Goal: Information Seeking & Learning: Learn about a topic

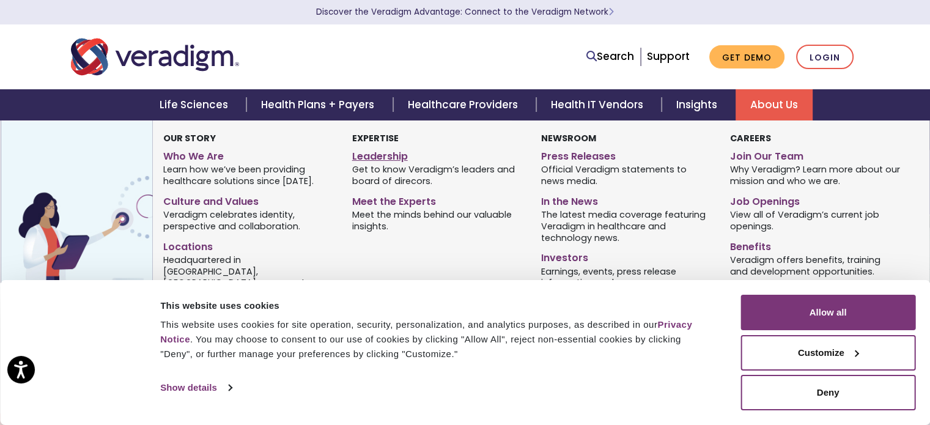
click at [368, 154] on link "Leadership" at bounding box center [437, 155] width 171 height 18
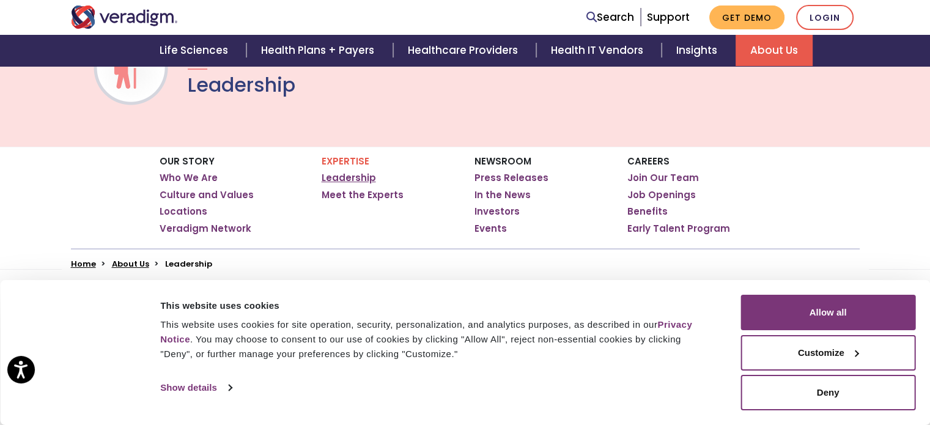
click at [360, 180] on link "Leadership" at bounding box center [349, 178] width 54 height 12
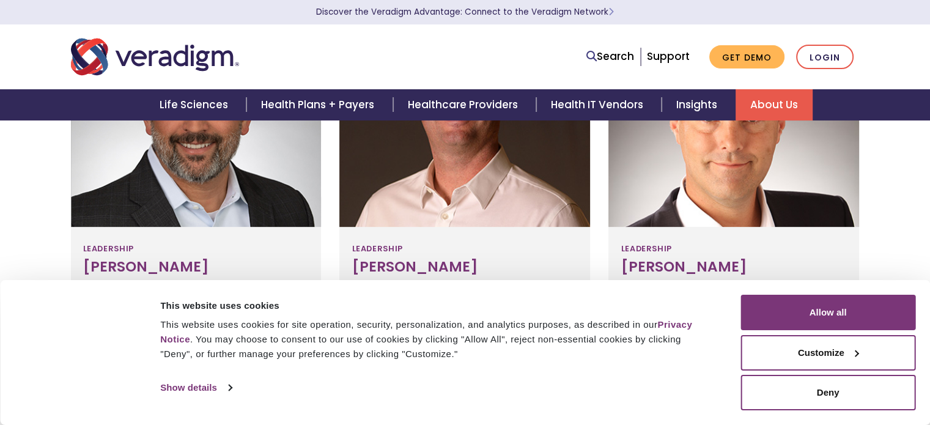
drag, startPoint x: 898, startPoint y: 391, endPoint x: 736, endPoint y: 341, distance: 170.2
click at [898, 390] on button "Deny" at bounding box center [828, 392] width 175 height 35
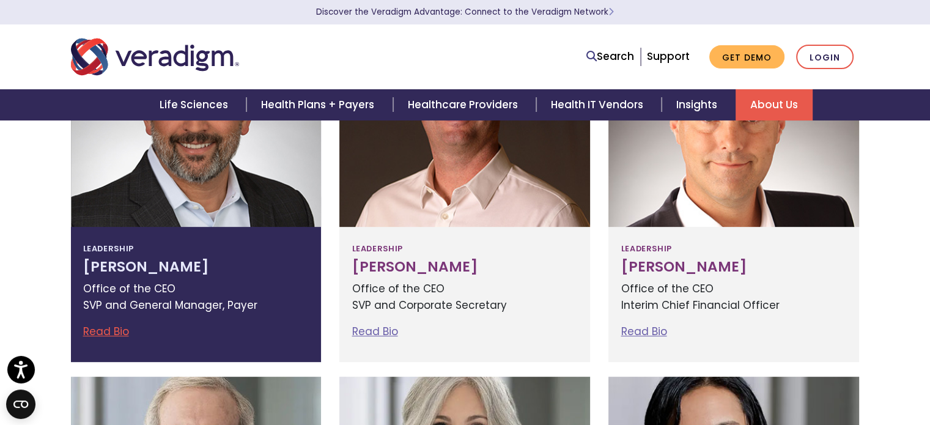
click at [141, 254] on div "Leadership Jay Bhattacharyya Office of the CEO SVP and General Manager, Payer R…" at bounding box center [196, 294] width 251 height 135
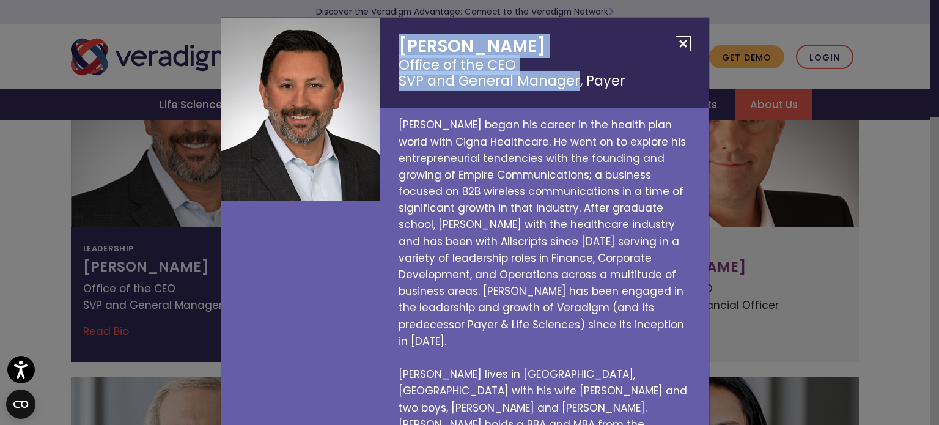
drag, startPoint x: 392, startPoint y: 43, endPoint x: 572, endPoint y: 92, distance: 186.9
click at [572, 92] on h2 "Jay Bhattacharyya Office of the CEO SVP and General Manager, Payer" at bounding box center [544, 63] width 328 height 90
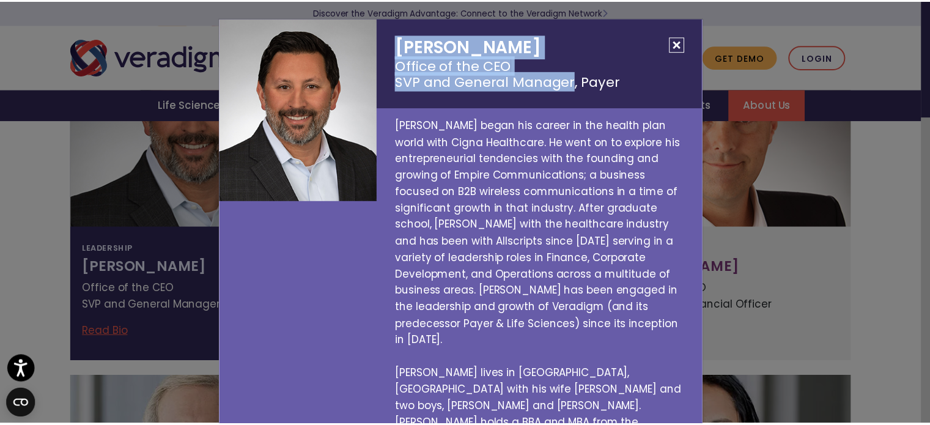
scroll to position [1, 0]
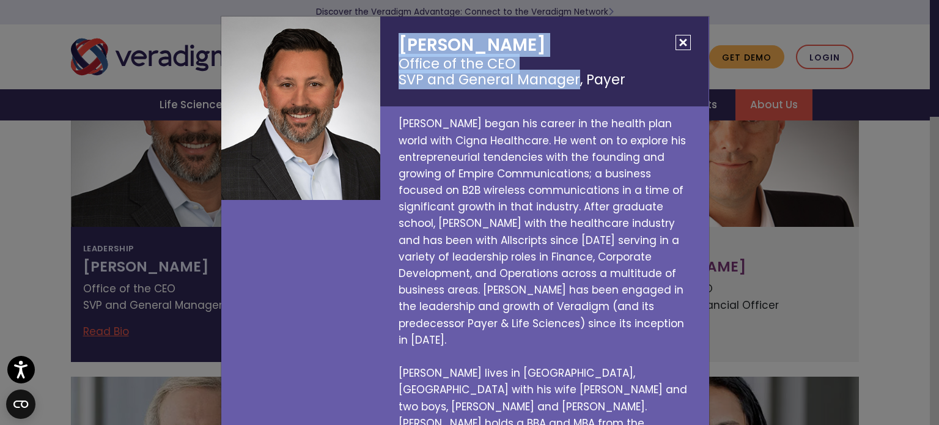
copy h2 "Jay Bhattacharyya Office of the CEO SVP and General Manager"
click at [438, 64] on small "Office of the CEO SVP and General Manager, Payer" at bounding box center [545, 72] width 292 height 33
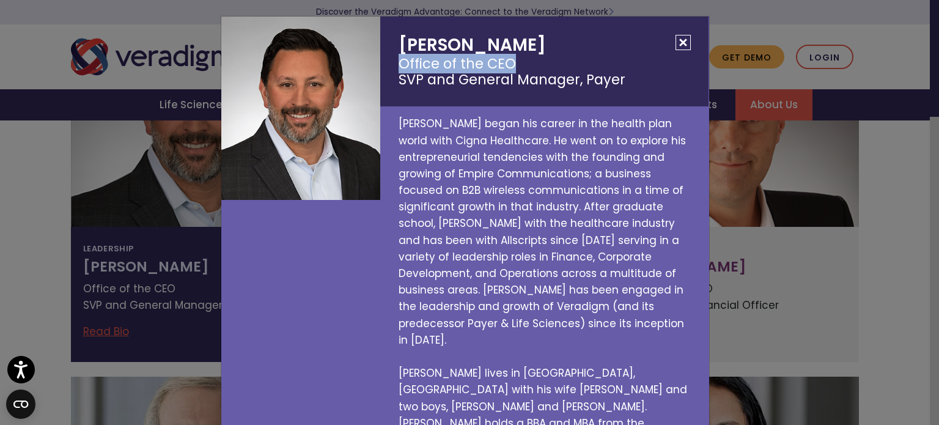
drag, startPoint x: 389, startPoint y: 64, endPoint x: 517, endPoint y: 68, distance: 127.9
click at [517, 68] on h2 "Jay Bhattacharyya Office of the CEO SVP and General Manager, Payer" at bounding box center [544, 62] width 328 height 90
click at [0, 209] on div "Jay Bhattacharyya Office of the CEO SVP and General Manager, Payer Jay began hi…" at bounding box center [469, 212] width 939 height 425
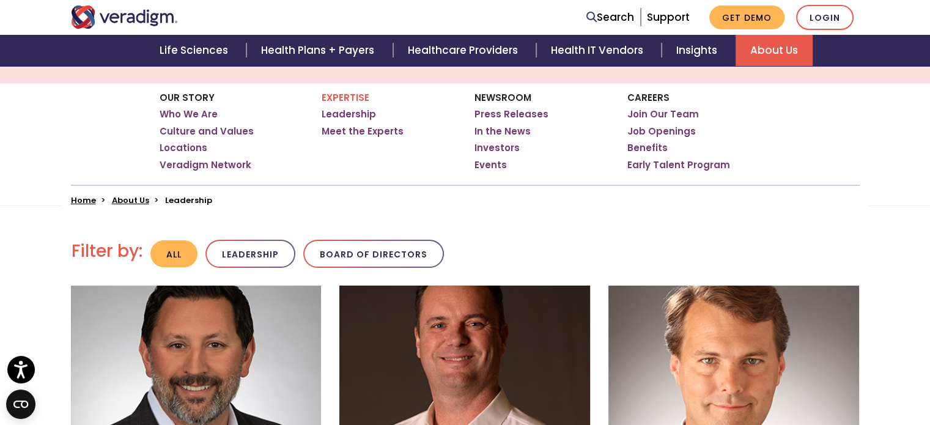
scroll to position [183, 0]
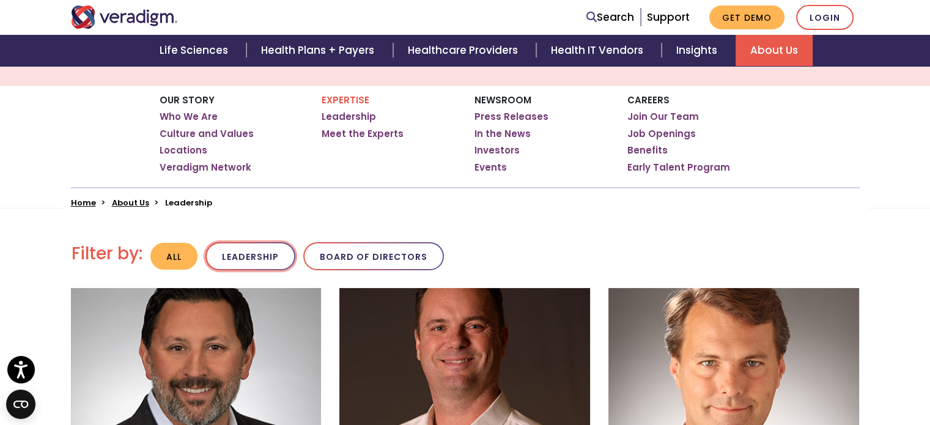
drag, startPoint x: 233, startPoint y: 246, endPoint x: 235, endPoint y: 256, distance: 10.0
click at [235, 266] on button "Leadership" at bounding box center [250, 256] width 90 height 29
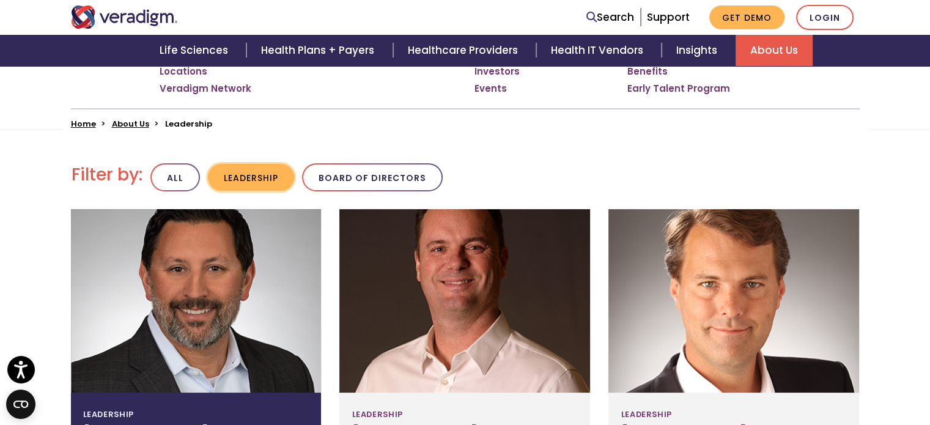
scroll to position [151, 0]
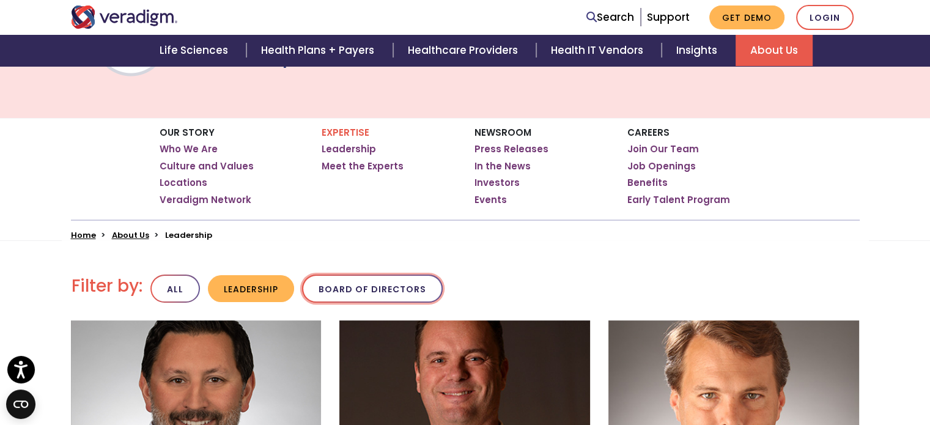
click at [380, 285] on button "Board of Directors" at bounding box center [372, 289] width 141 height 29
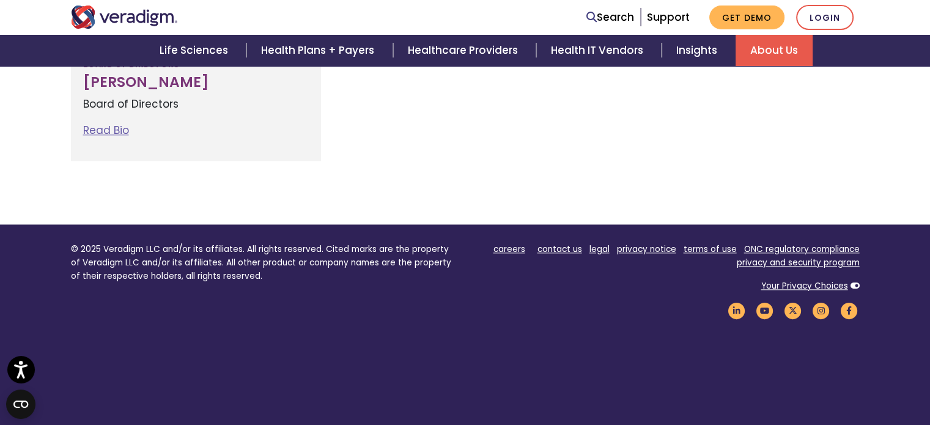
scroll to position [1252, 0]
